Goal: Task Accomplishment & Management: Use online tool/utility

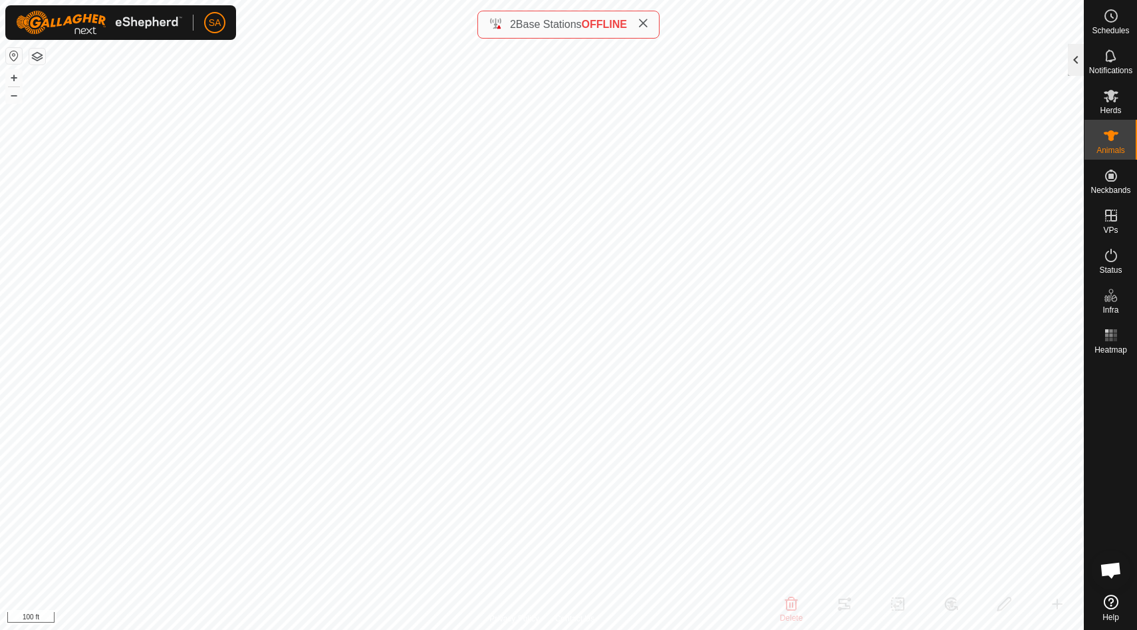
click at [1078, 64] on div at bounding box center [1076, 60] width 16 height 32
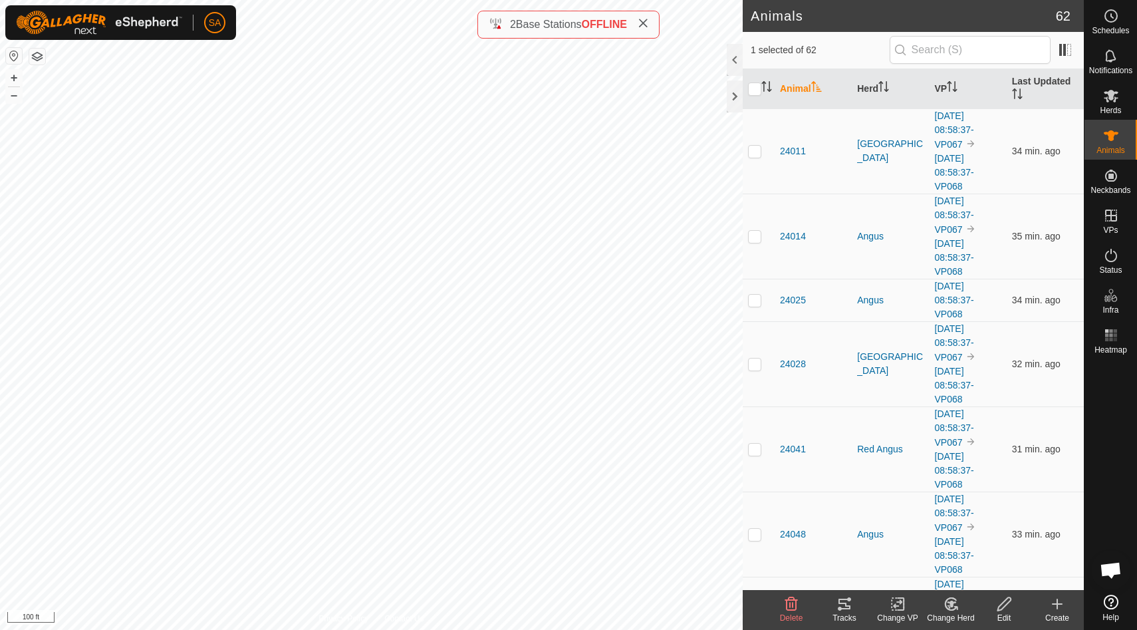
click at [848, 606] on icon at bounding box center [845, 604] width 16 height 16
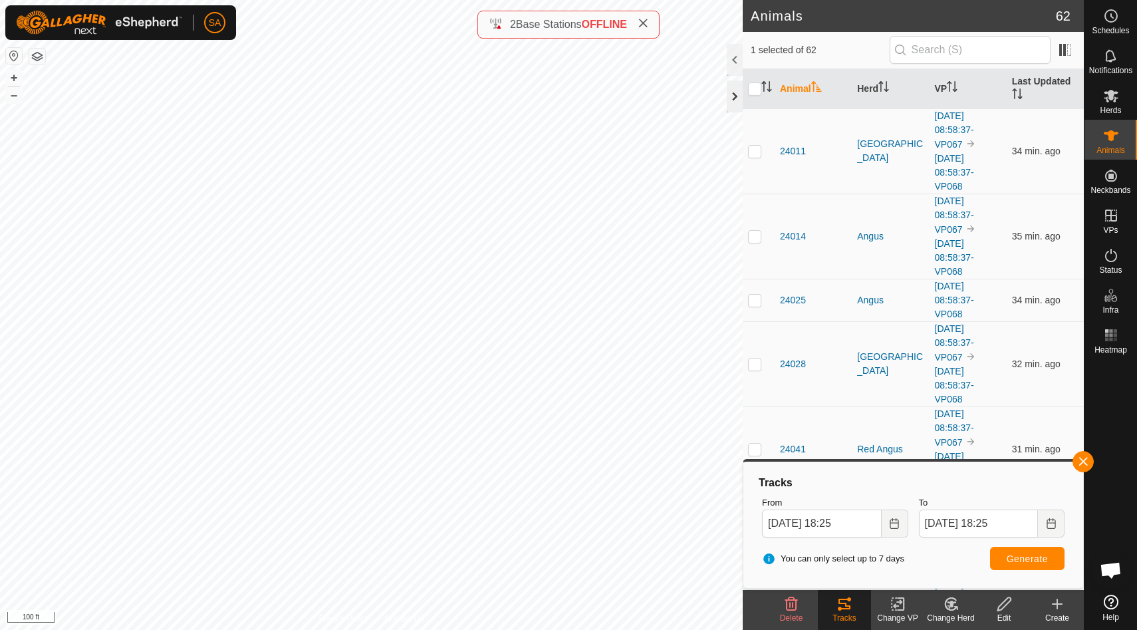
click at [733, 92] on div at bounding box center [735, 96] width 16 height 32
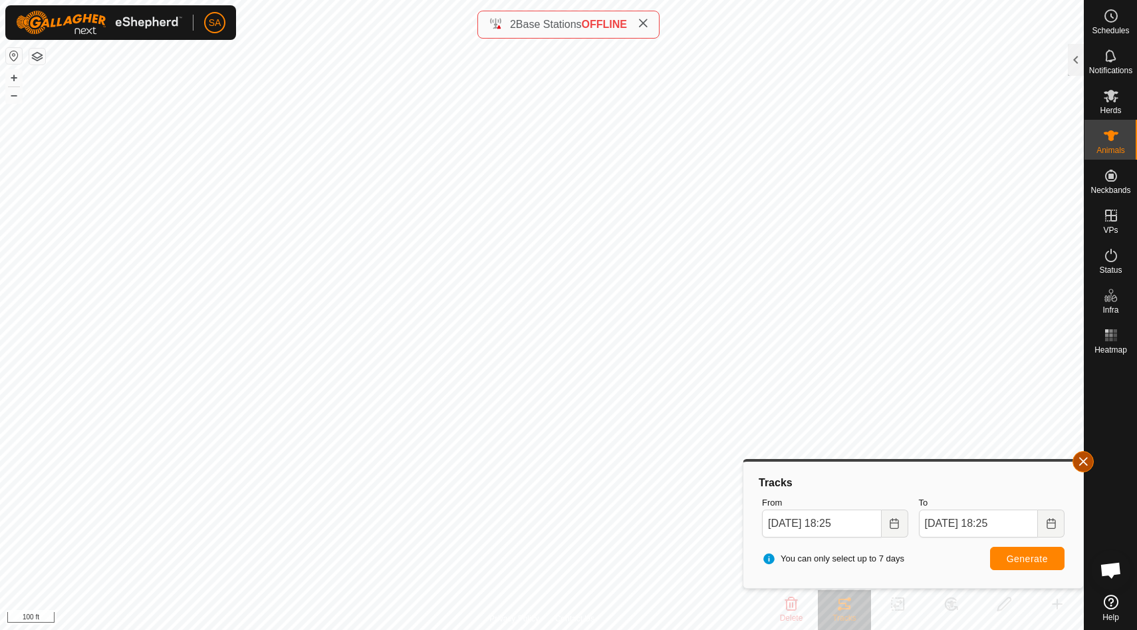
click at [1087, 458] on button "button" at bounding box center [1083, 461] width 21 height 21
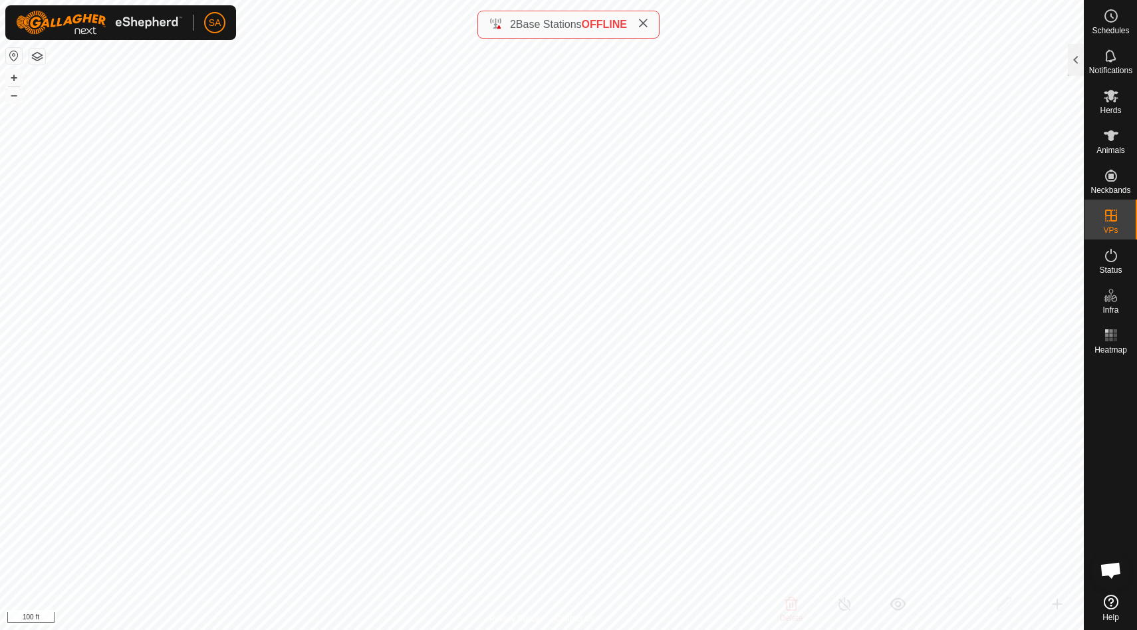
checkbox input "false"
checkbox input "true"
click at [1075, 60] on div at bounding box center [1076, 60] width 16 height 32
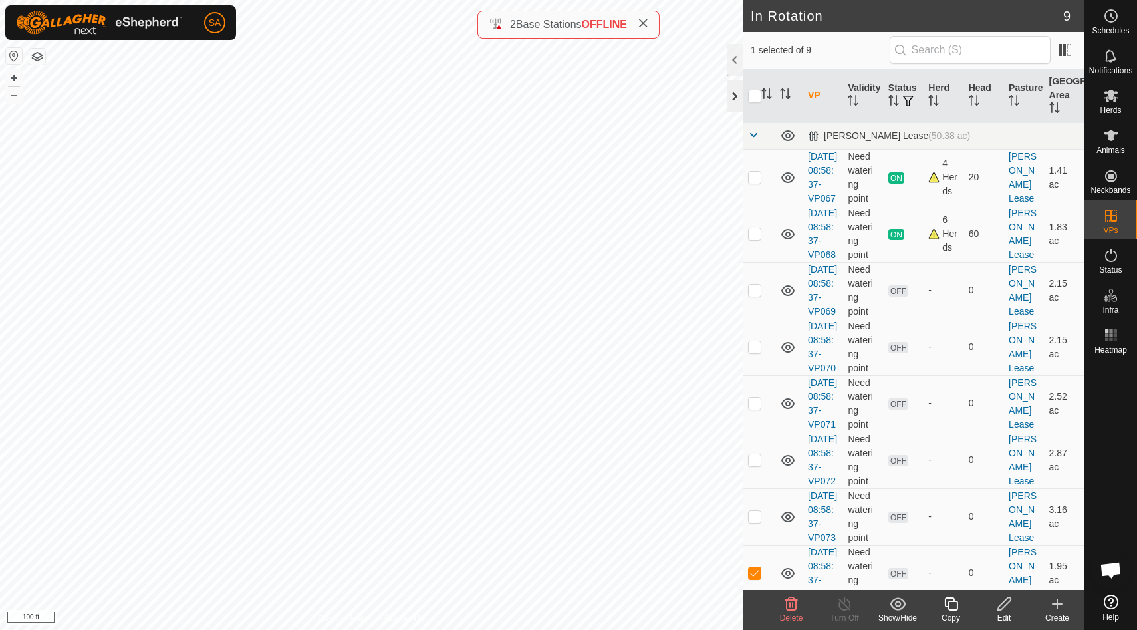
click at [737, 93] on div at bounding box center [735, 96] width 16 height 32
